Goal: Task Accomplishment & Management: Manage account settings

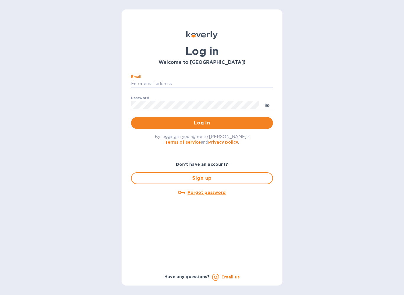
type input "[EMAIL_ADDRESS][DOMAIN_NAME]"
click at [202, 123] on button "Log in" at bounding box center [202, 123] width 142 height 12
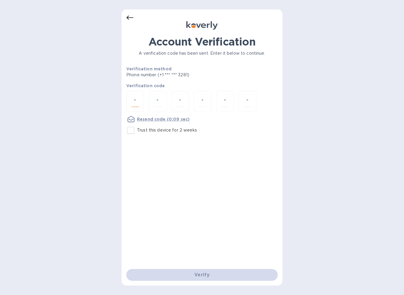
click at [138, 102] on input "number" at bounding box center [135, 101] width 8 height 11
type input "1"
type input "5"
type input "8"
type input "5"
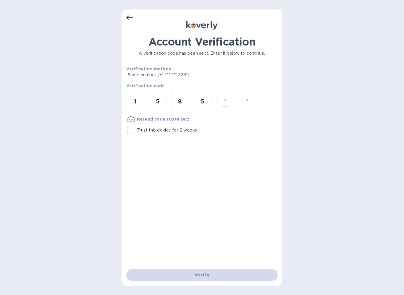
type input "0"
type input "6"
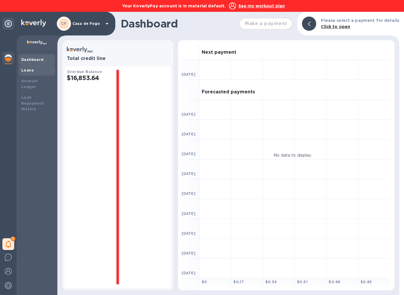
click at [35, 70] on div "Loans" at bounding box center [36, 70] width 31 height 6
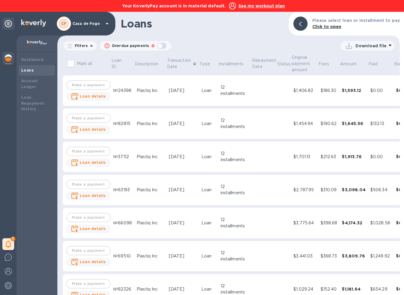
drag, startPoint x: 38, startPoint y: 59, endPoint x: 56, endPoint y: 59, distance: 18.0
click at [38, 59] on b "Dashboard" at bounding box center [32, 59] width 22 height 4
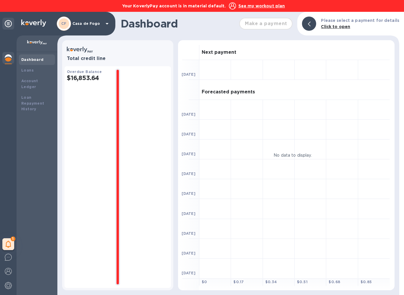
drag, startPoint x: 92, startPoint y: 78, endPoint x: 170, endPoint y: 112, distance: 84.6
click at [92, 78] on h2 "$16,853.64" at bounding box center [89, 77] width 44 height 7
click at [38, 80] on b "Account Ledger" at bounding box center [29, 84] width 17 height 10
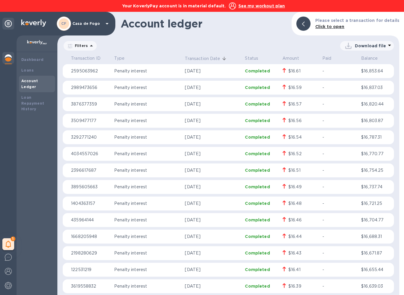
click at [378, 46] on p "Download file" at bounding box center [370, 46] width 31 height 6
click at [356, 76] on li "PDF file" at bounding box center [367, 76] width 40 height 17
click at [28, 70] on b "Loans" at bounding box center [27, 70] width 12 height 4
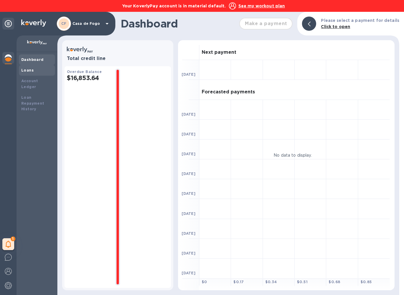
click at [36, 70] on div "Loans" at bounding box center [36, 70] width 31 height 6
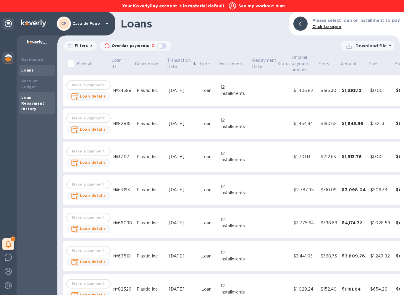
click at [34, 95] on div "Loan Repayment History" at bounding box center [36, 104] width 31 height 18
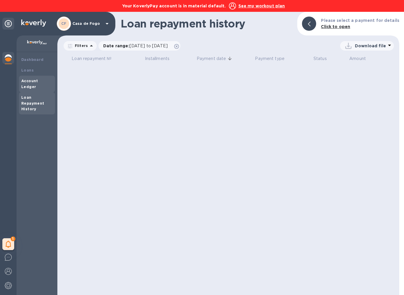
click at [38, 79] on b "Account Ledger" at bounding box center [29, 84] width 17 height 10
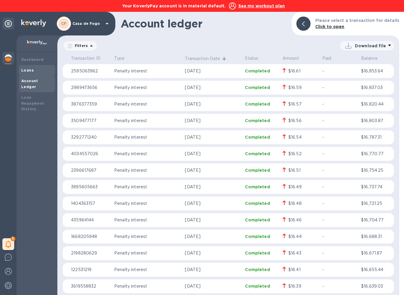
click at [32, 73] on div "Loans" at bounding box center [37, 70] width 36 height 11
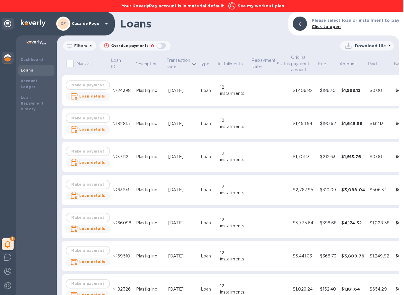
click at [373, 47] on p "Download file" at bounding box center [370, 46] width 31 height 6
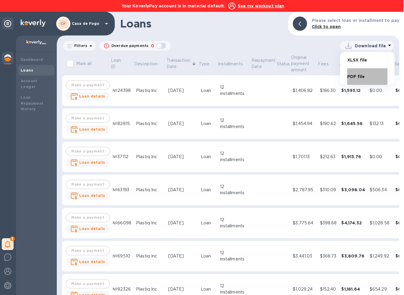
click at [360, 74] on li "PDF file" at bounding box center [367, 76] width 40 height 17
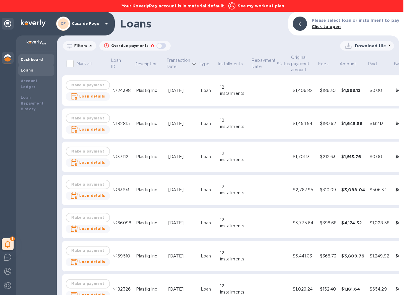
scroll to position [0, 0]
click at [38, 59] on b "Dashboard" at bounding box center [32, 59] width 22 height 4
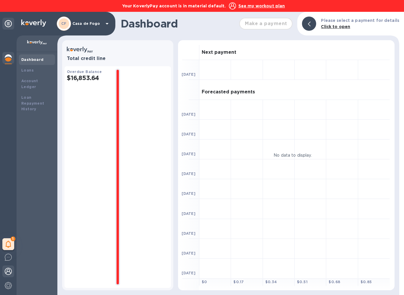
click at [6, 272] on img at bounding box center [8, 271] width 7 height 7
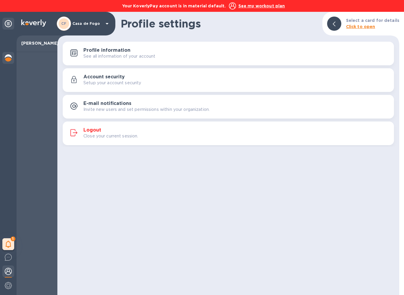
click at [13, 58] on div at bounding box center [8, 58] width 12 height 13
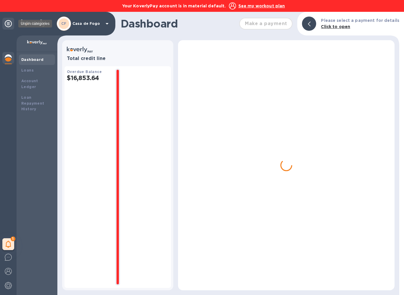
click at [9, 24] on icon at bounding box center [8, 23] width 7 height 7
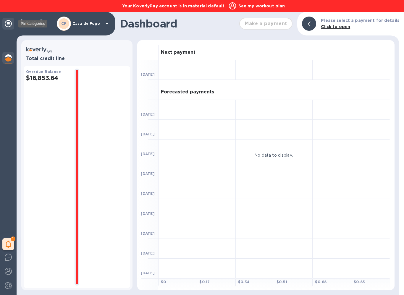
click at [9, 24] on icon at bounding box center [8, 23] width 7 height 7
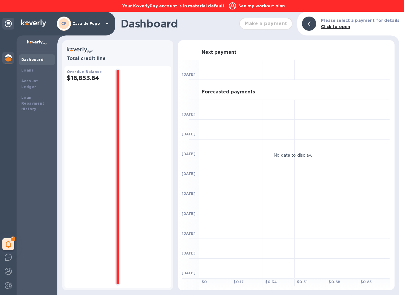
click at [250, 7] on u "See my workout plan" at bounding box center [261, 6] width 47 height 5
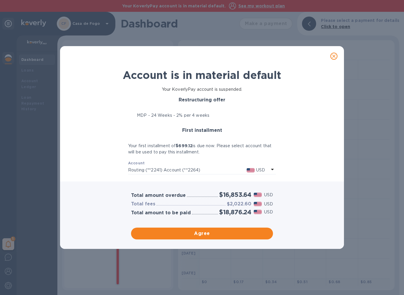
click at [334, 57] on icon "close" at bounding box center [334, 56] width 6 height 6
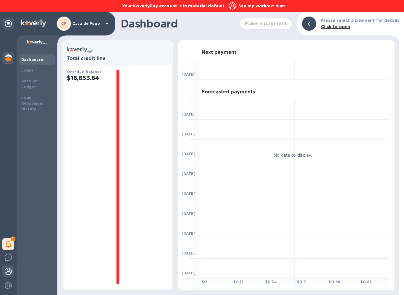
click at [9, 272] on img at bounding box center [8, 271] width 7 height 7
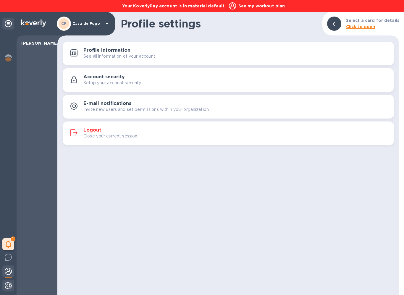
click at [8, 287] on img at bounding box center [8, 285] width 7 height 7
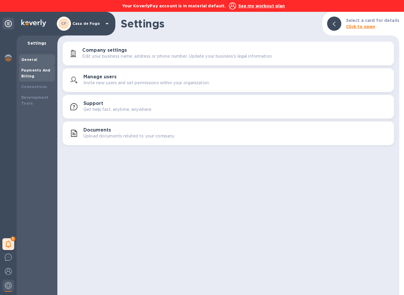
click at [41, 73] on div "Payments And Billing" at bounding box center [36, 73] width 31 height 12
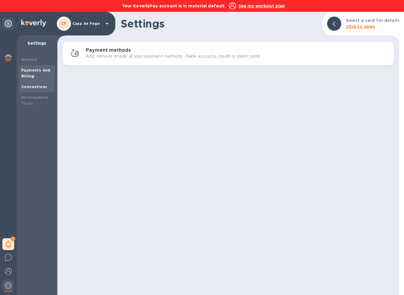
click at [42, 87] on b "Connections" at bounding box center [34, 87] width 26 height 4
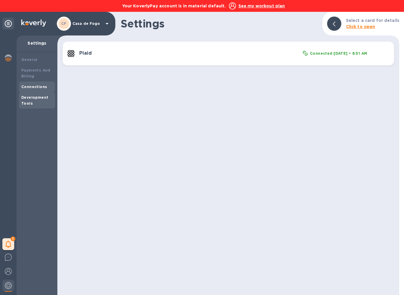
click at [39, 98] on b "Development Tools" at bounding box center [34, 100] width 27 height 10
